Goal: Information Seeking & Learning: Learn about a topic

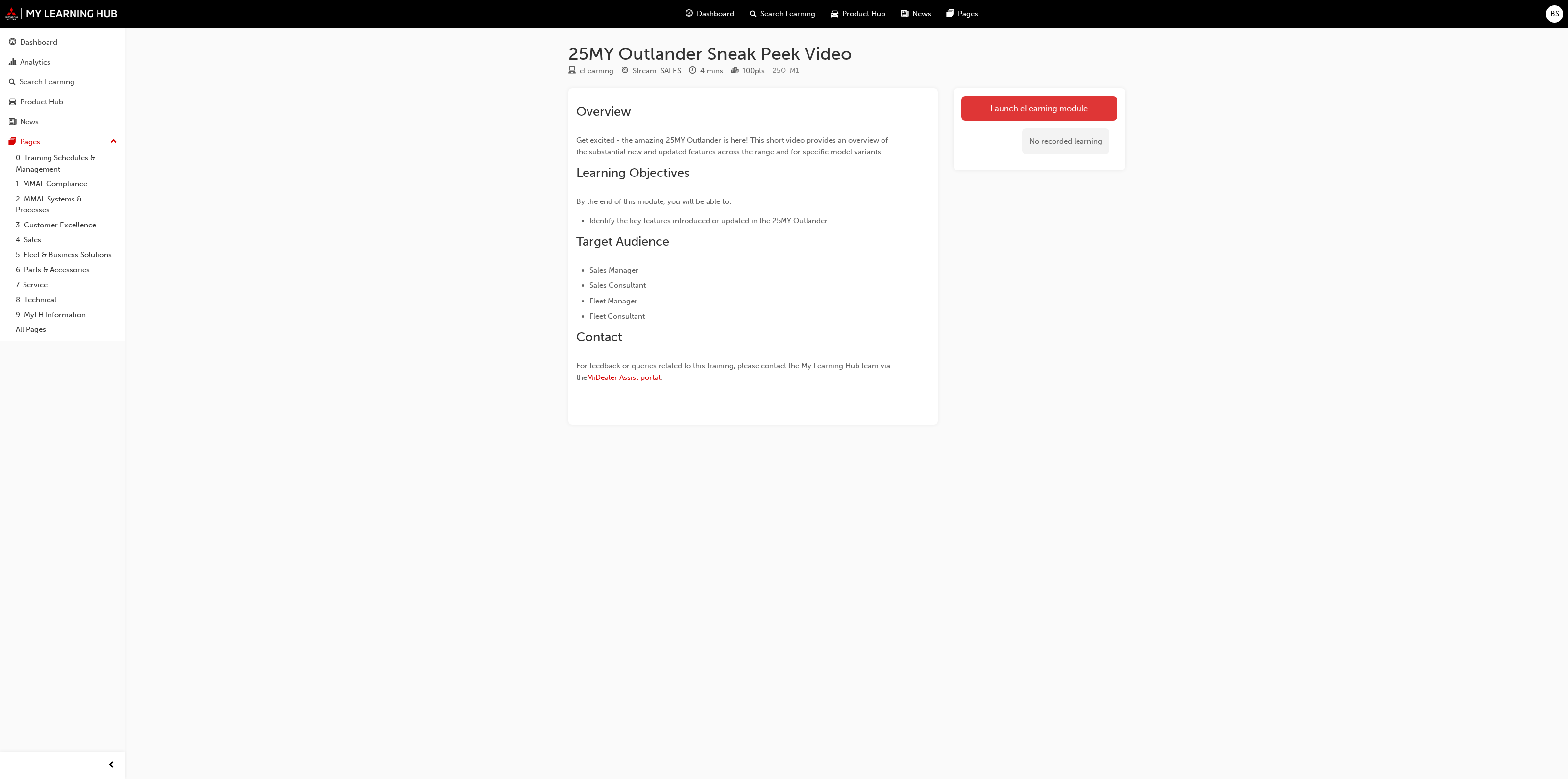
click at [1016, 111] on link "Launch eLearning module" at bounding box center [1039, 108] width 156 height 24
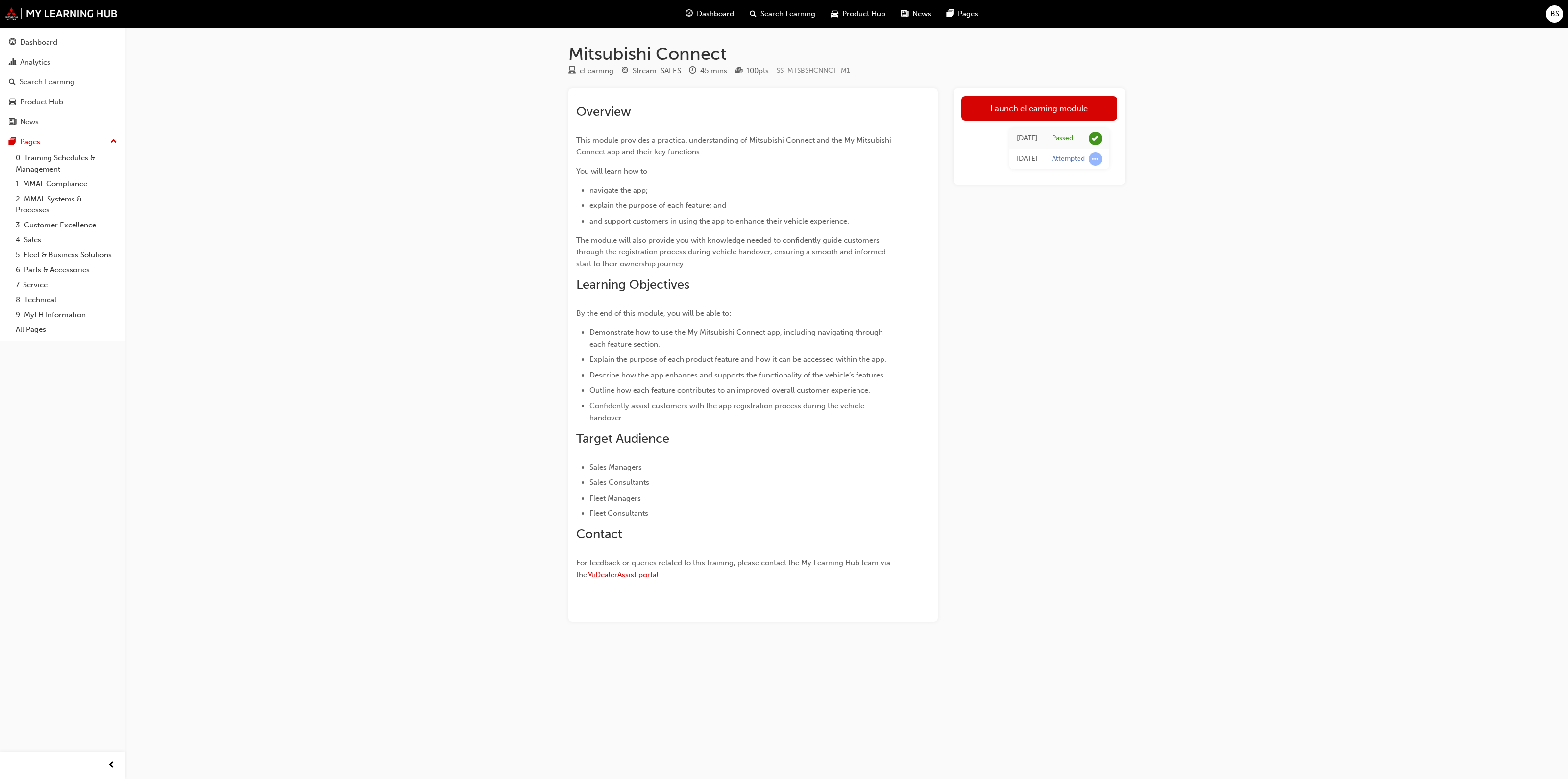
click at [1070, 103] on link "Launch eLearning module" at bounding box center [1039, 108] width 156 height 24
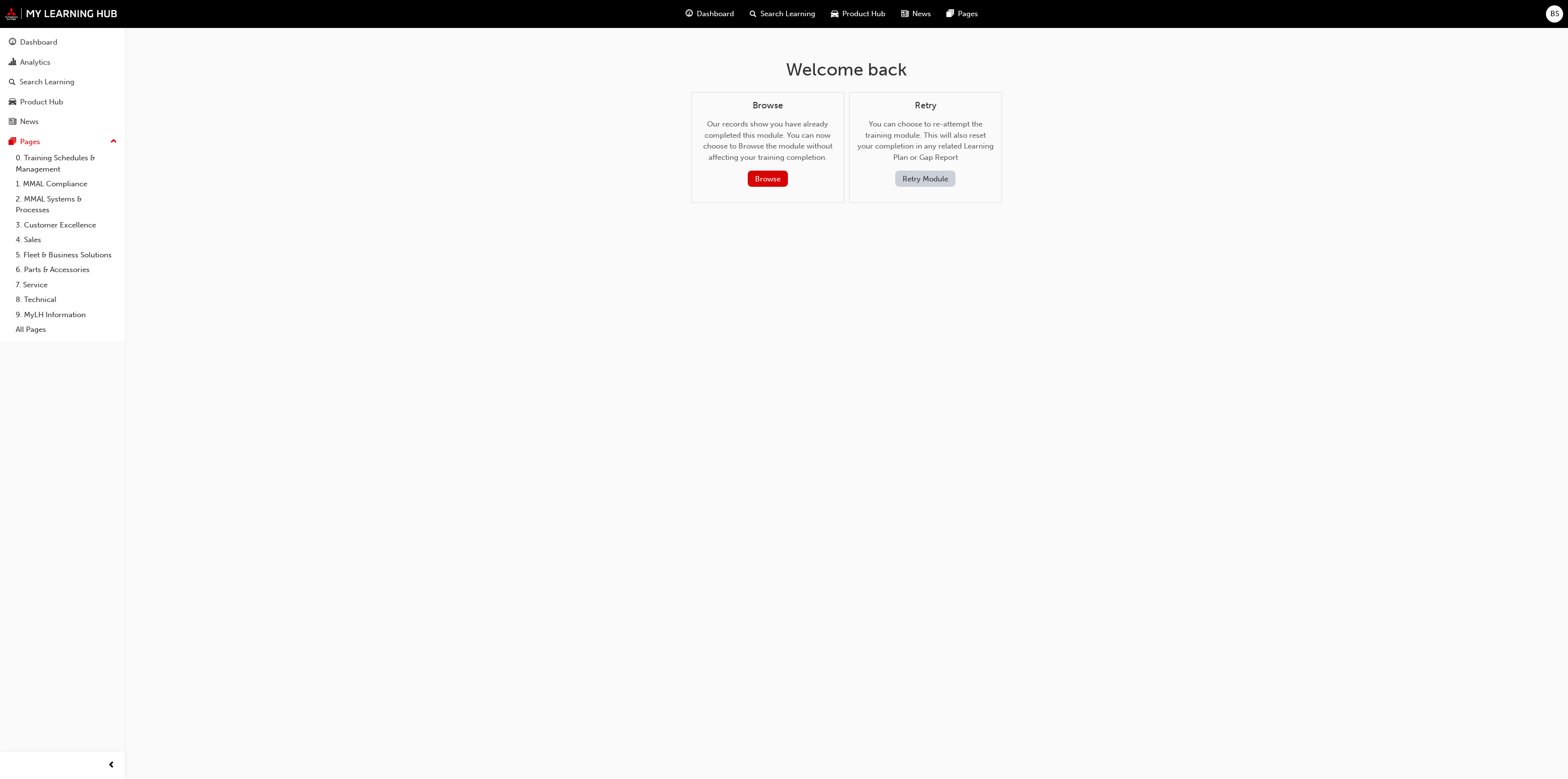
click at [926, 185] on button "Retry Module" at bounding box center [925, 178] width 60 height 16
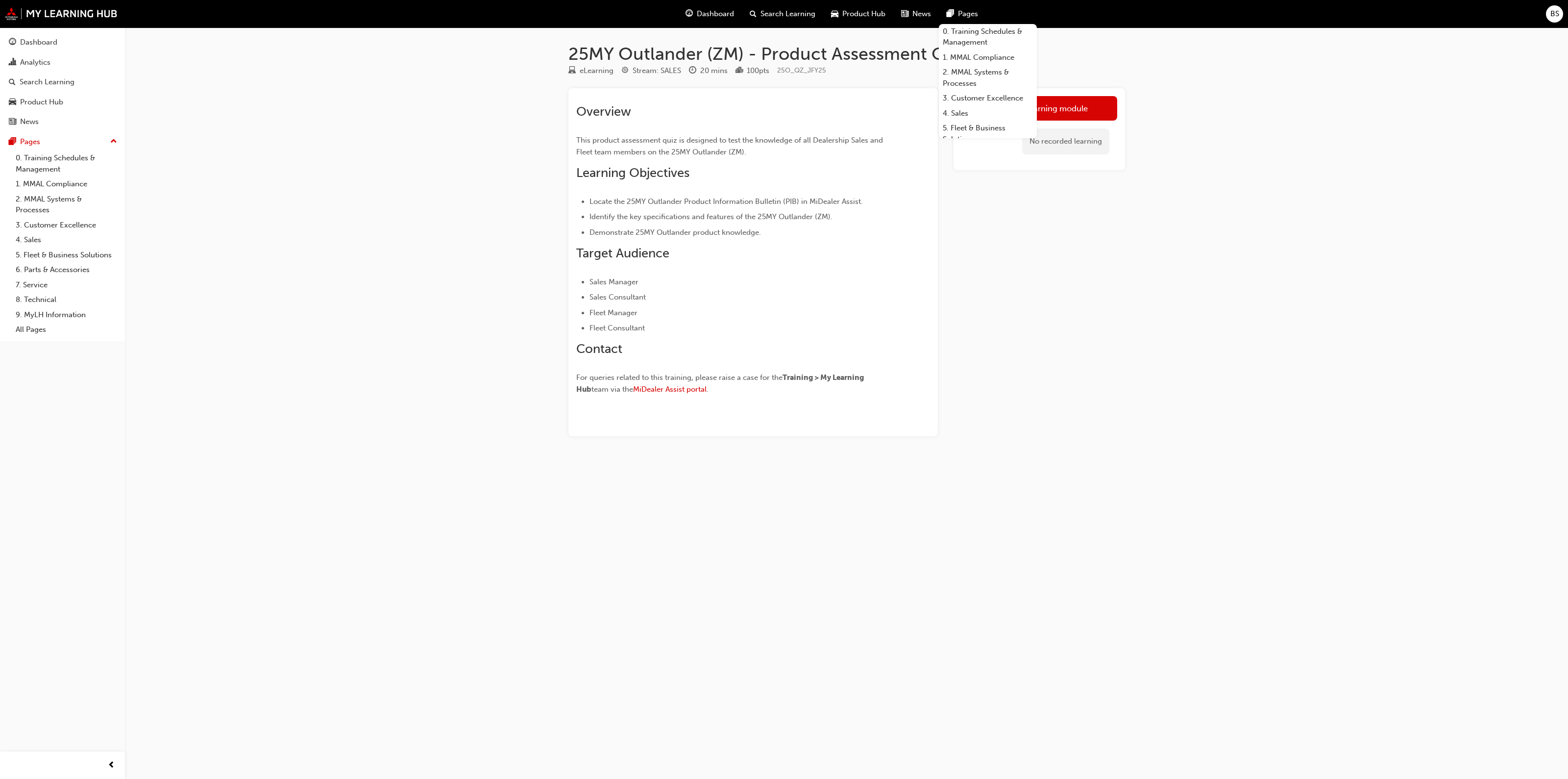
click at [1069, 112] on link "Launch eLearning module" at bounding box center [1039, 108] width 156 height 24
